Goal: Find specific page/section: Find specific page/section

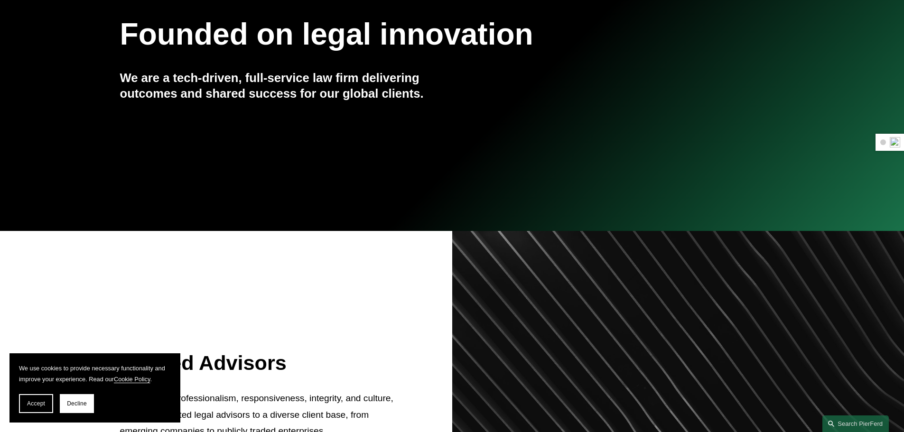
scroll to position [149, 0]
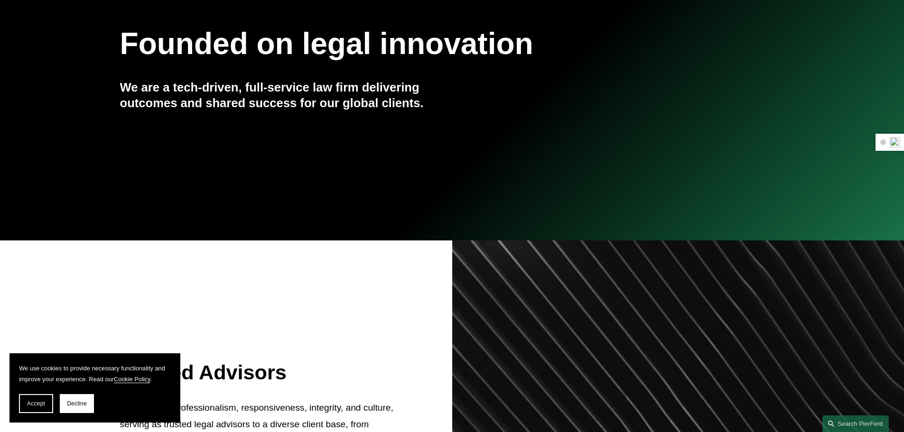
drag, startPoint x: 720, startPoint y: 4, endPoint x: 721, endPoint y: 56, distance: 52.2
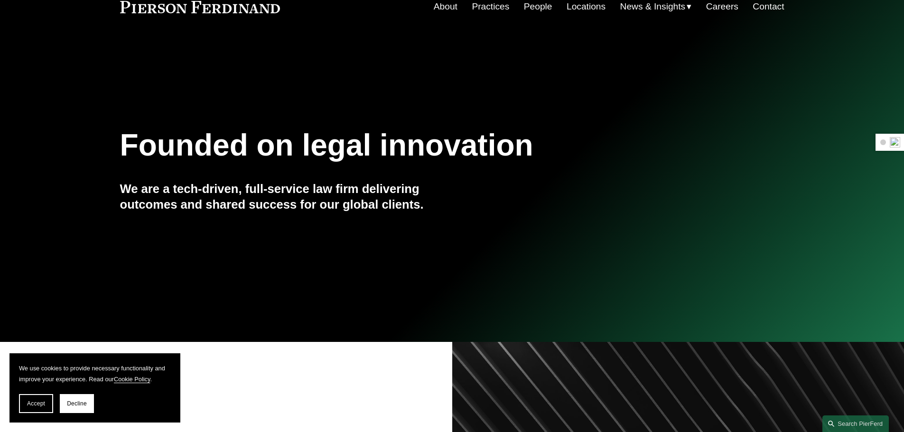
scroll to position [0, 0]
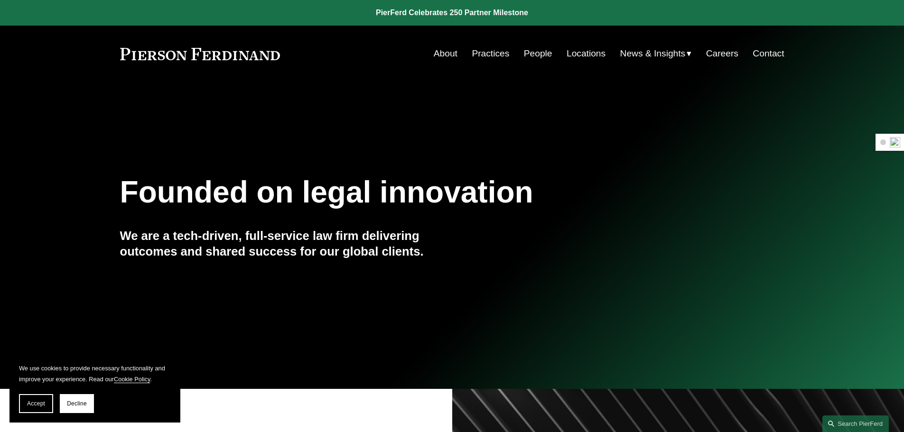
click at [545, 51] on link "People" at bounding box center [538, 54] width 28 height 18
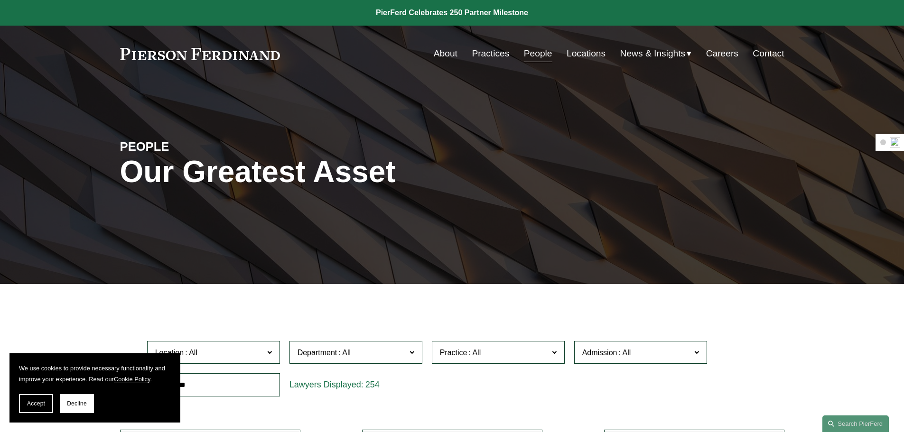
click at [496, 52] on link "Practices" at bounding box center [490, 54] width 37 height 18
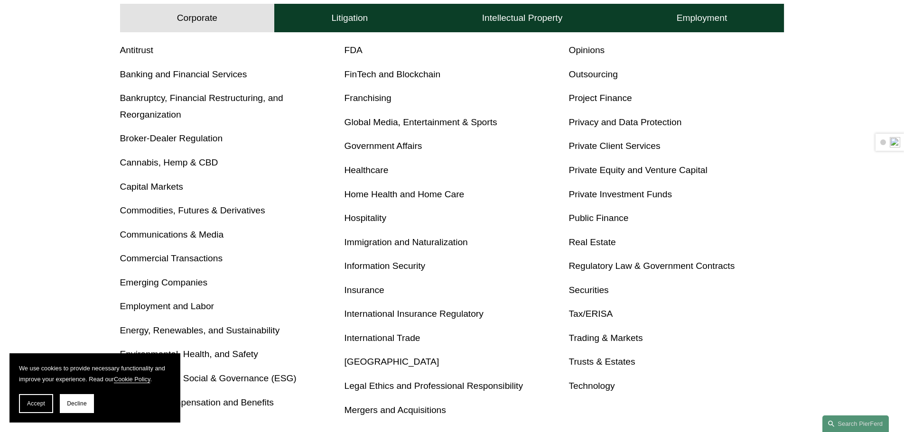
scroll to position [395, 0]
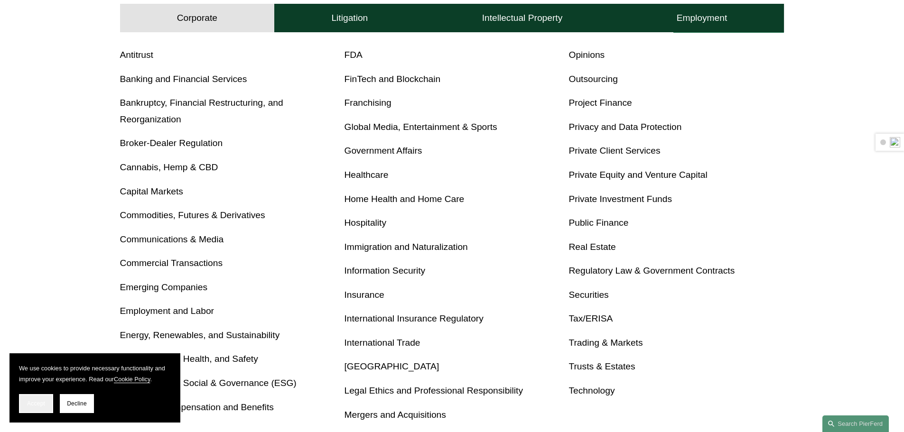
click at [30, 400] on button "Accept" at bounding box center [36, 403] width 34 height 19
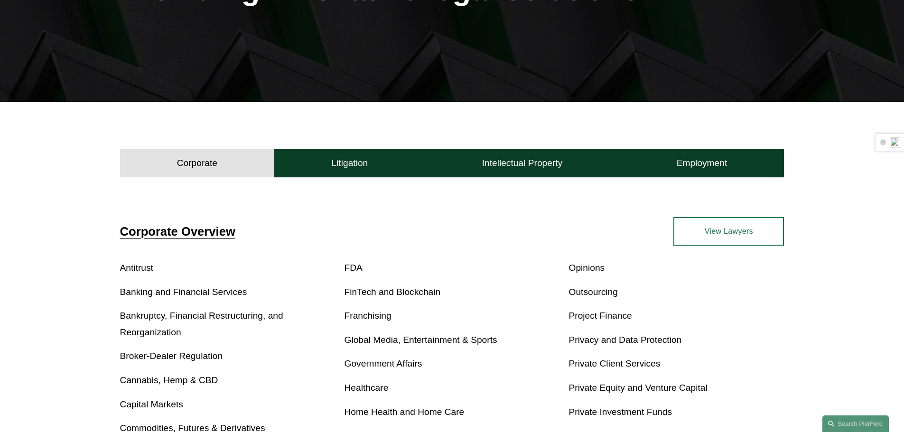
scroll to position [0, 0]
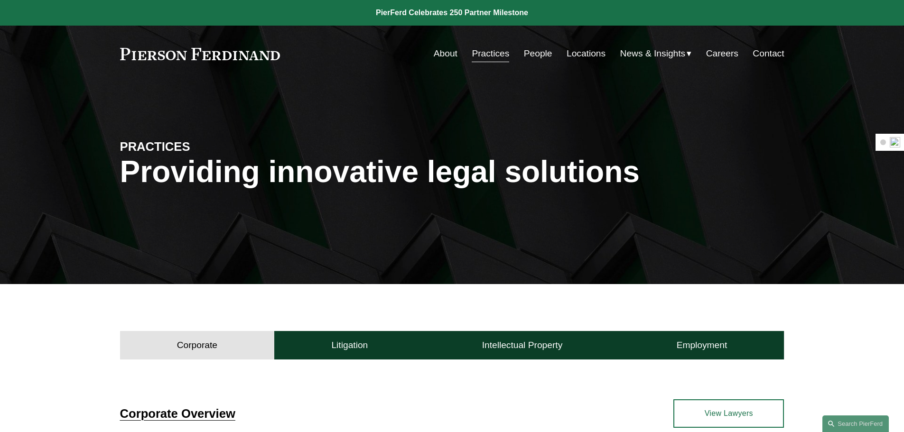
click at [529, 58] on link "People" at bounding box center [538, 54] width 28 height 18
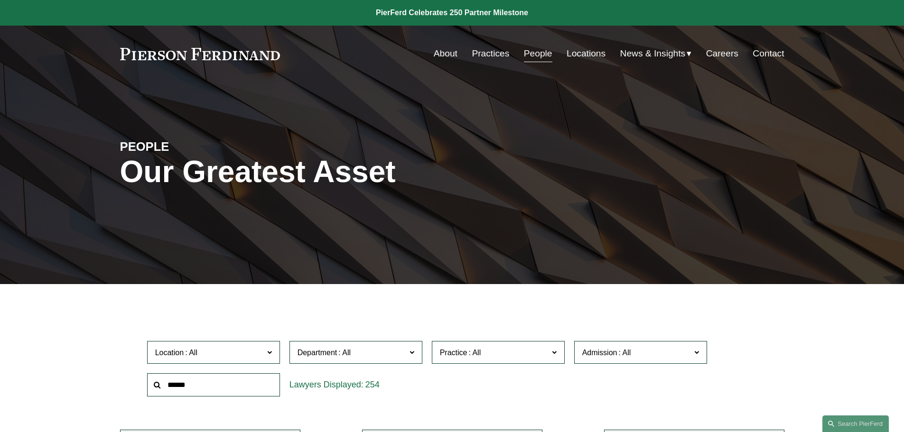
click at [264, 356] on label "Location" at bounding box center [213, 352] width 133 height 23
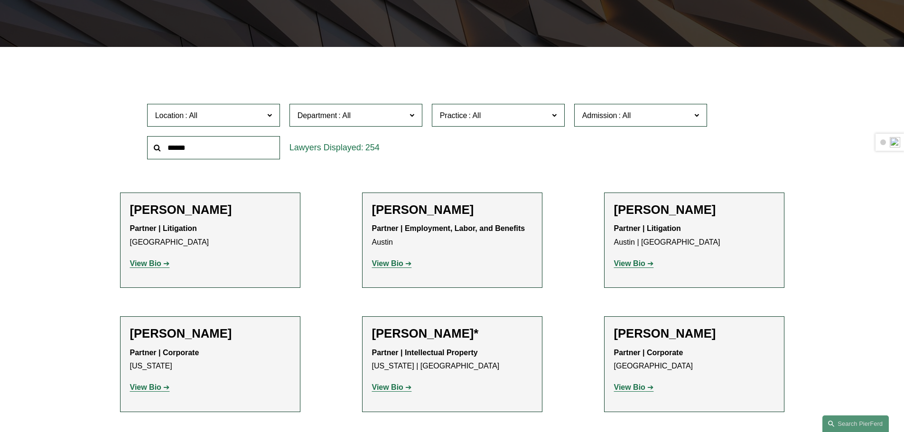
scroll to position [439, 0]
click at [347, 120] on span at bounding box center [344, 116] width 15 height 8
click at [0, 0] on link "Corporate" at bounding box center [0, 0] width 0 height 0
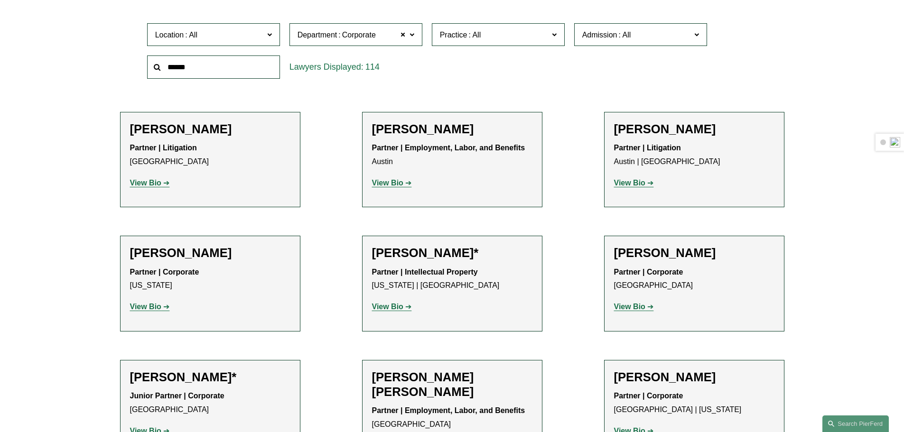
scroll to position [348, 0]
